Goal: Task Accomplishment & Management: Manage account settings

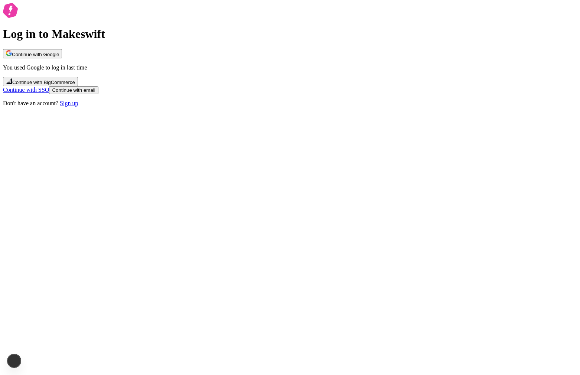
click at [62, 58] on button "Continue with Google" at bounding box center [32, 53] width 59 height 9
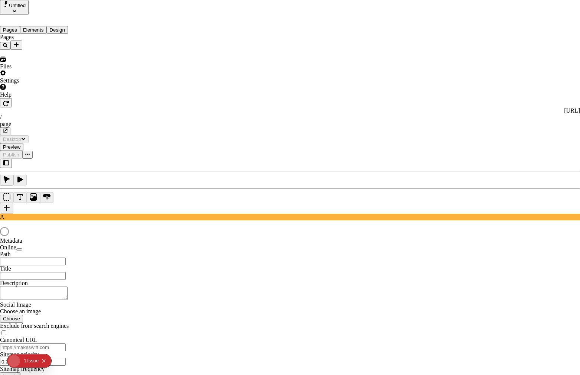
type input "/page"
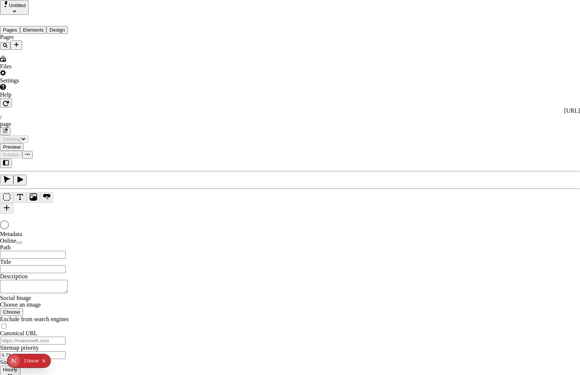
type input "/page"
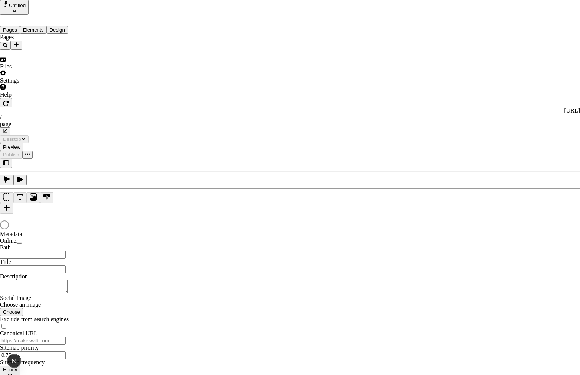
type input "/page"
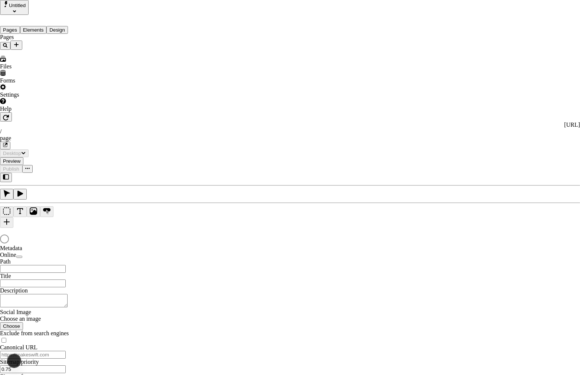
type input "/page"
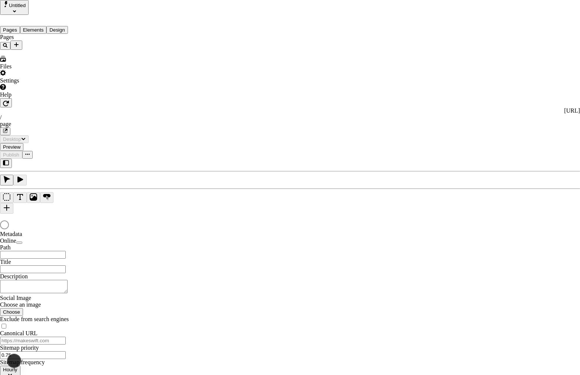
type input "/page"
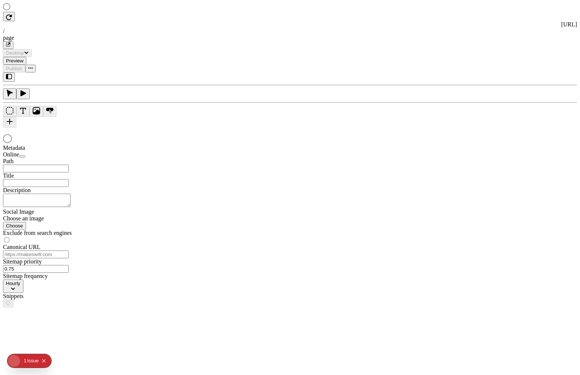
type input "/page"
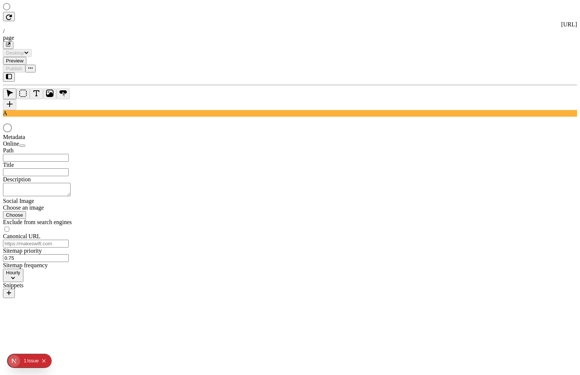
type input "/page"
